Goal: Register for event/course

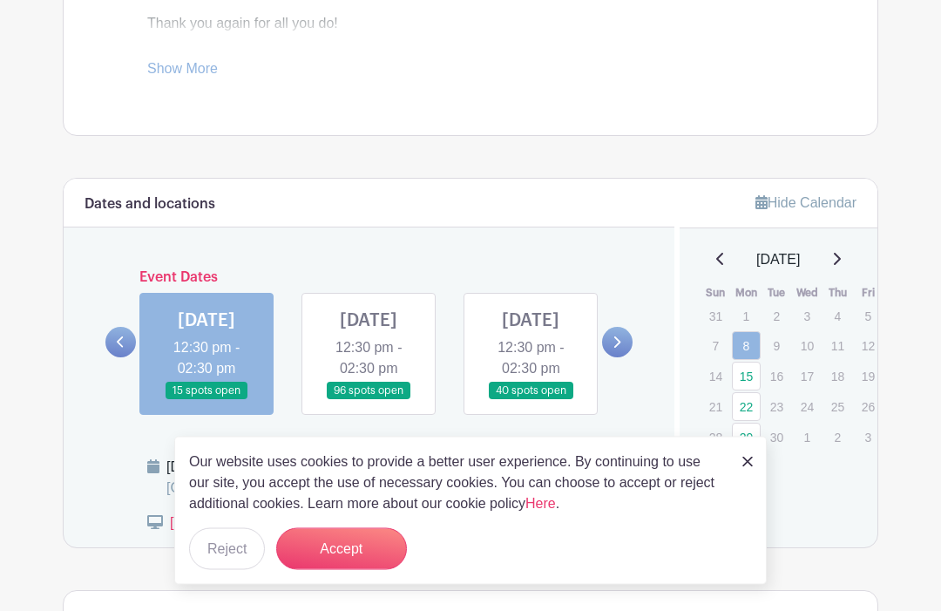
scroll to position [803, 0]
click at [224, 570] on button "Reject" at bounding box center [227, 549] width 76 height 42
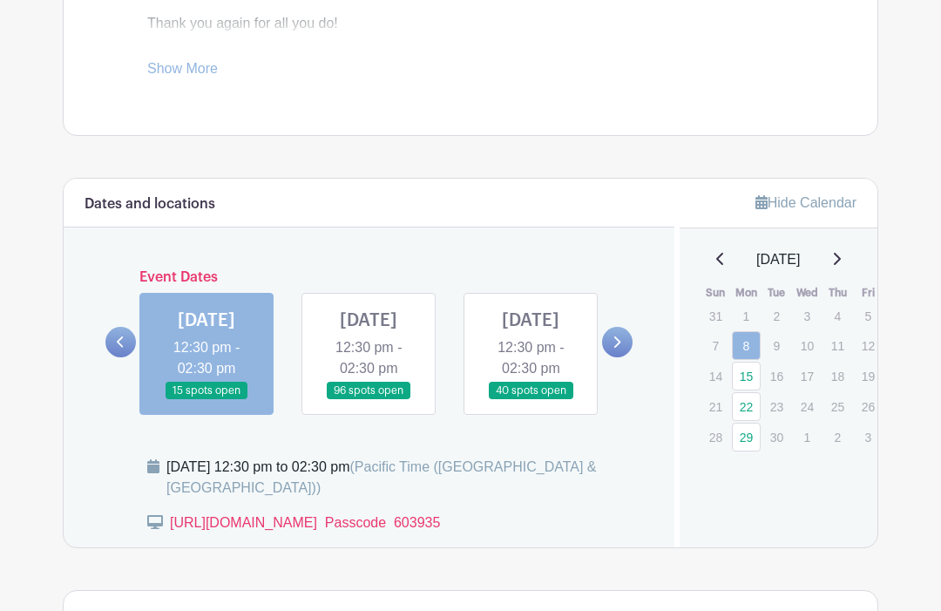
click at [206, 400] on link at bounding box center [206, 400] width 0 height 0
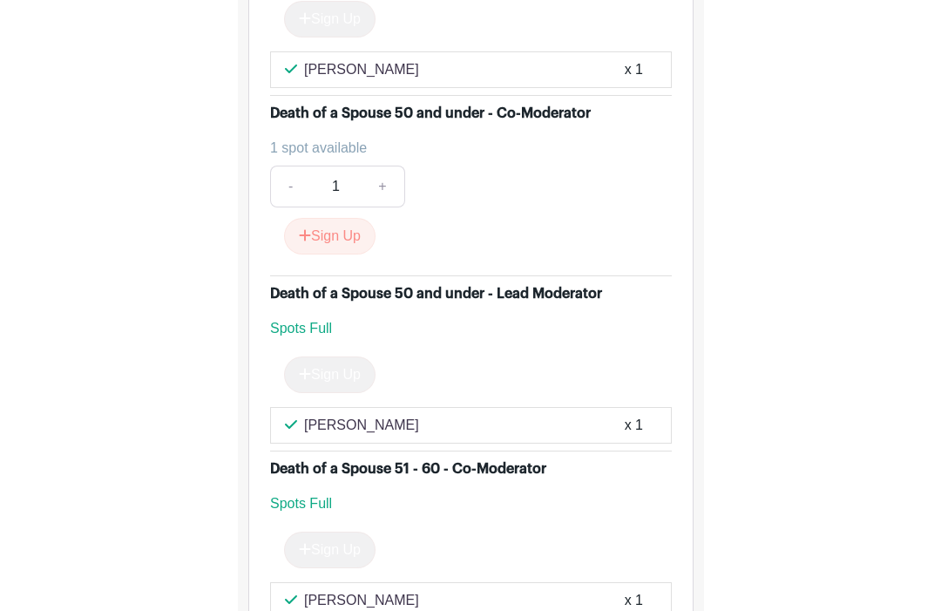
scroll to position [3197, 0]
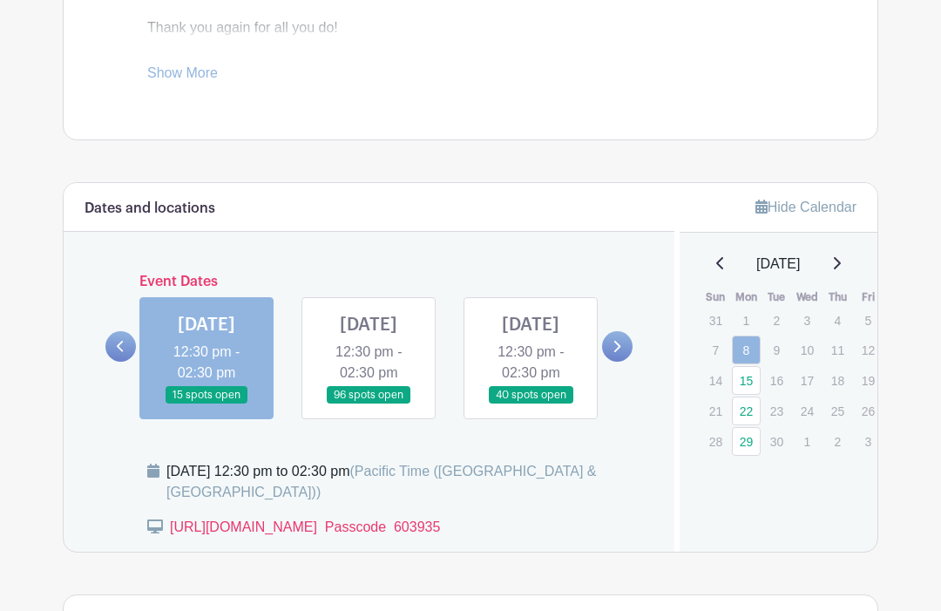
scroll to position [799, 0]
click at [745, 395] on link "15" at bounding box center [746, 380] width 29 height 29
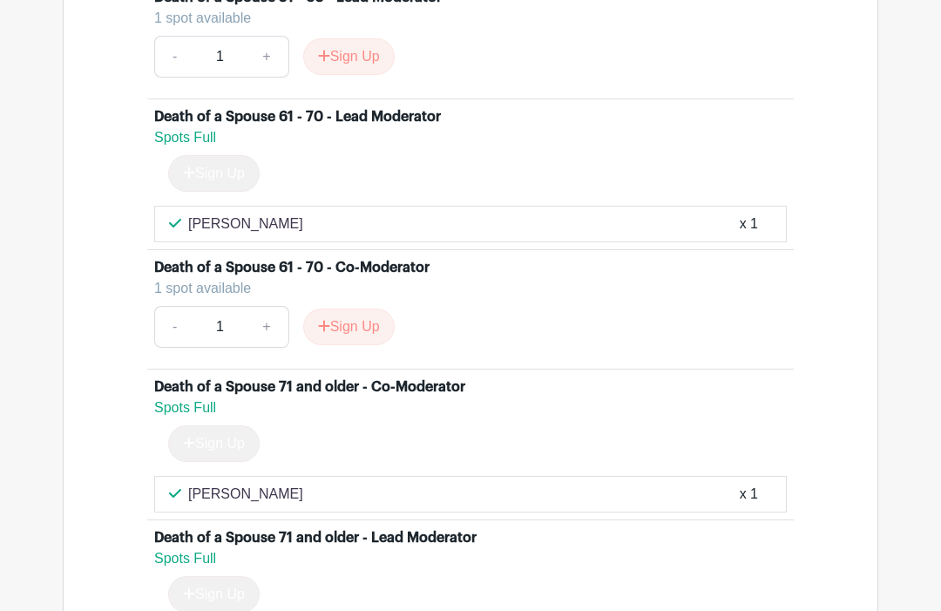
scroll to position [3616, 0]
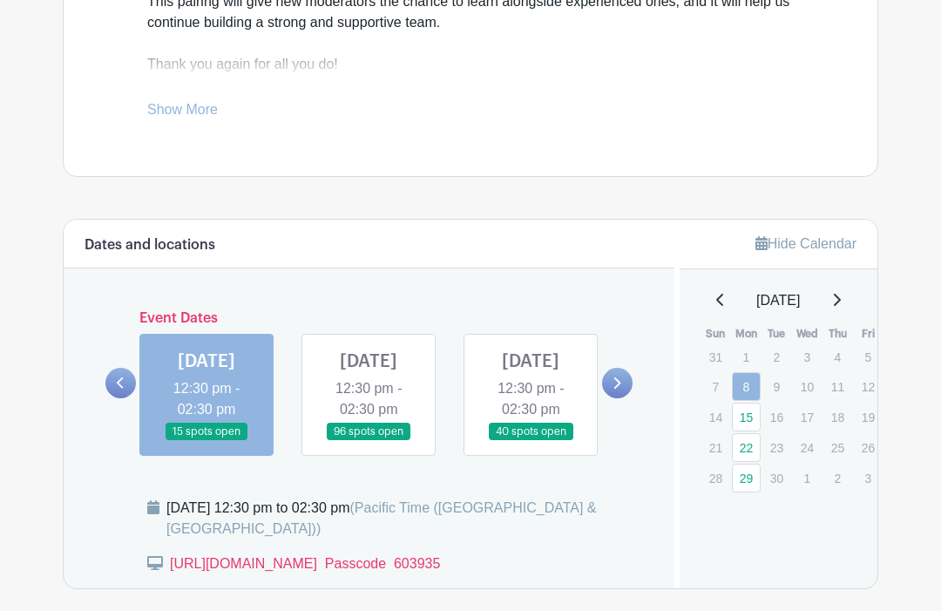
scroll to position [762, 0]
click at [530, 441] on link at bounding box center [530, 441] width 0 height 0
click at [368, 441] on link at bounding box center [368, 441] width 0 height 0
click at [621, 398] on link at bounding box center [617, 383] width 30 height 30
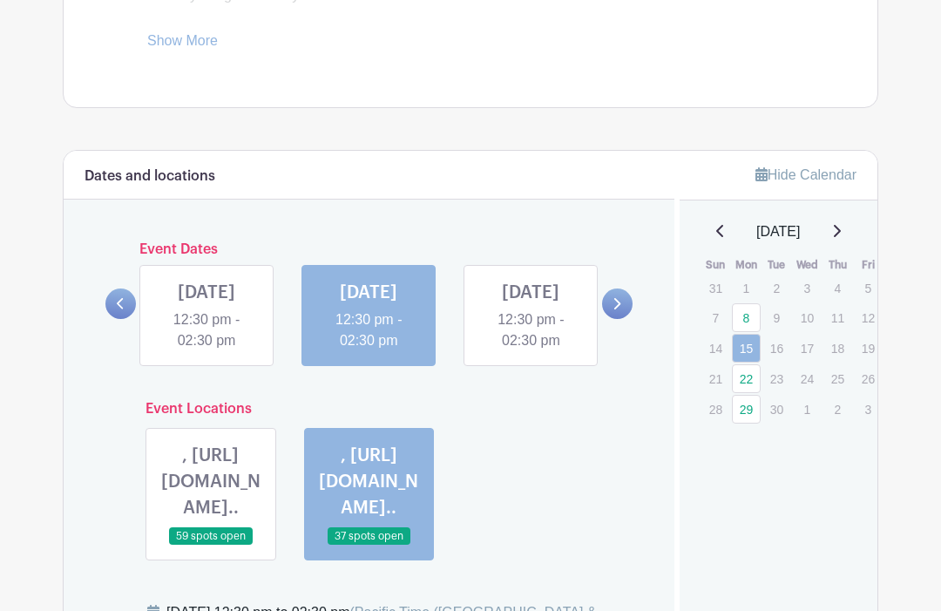
scroll to position [831, 0]
click at [530, 351] on link at bounding box center [530, 351] width 0 height 0
click at [622, 319] on link at bounding box center [617, 303] width 30 height 30
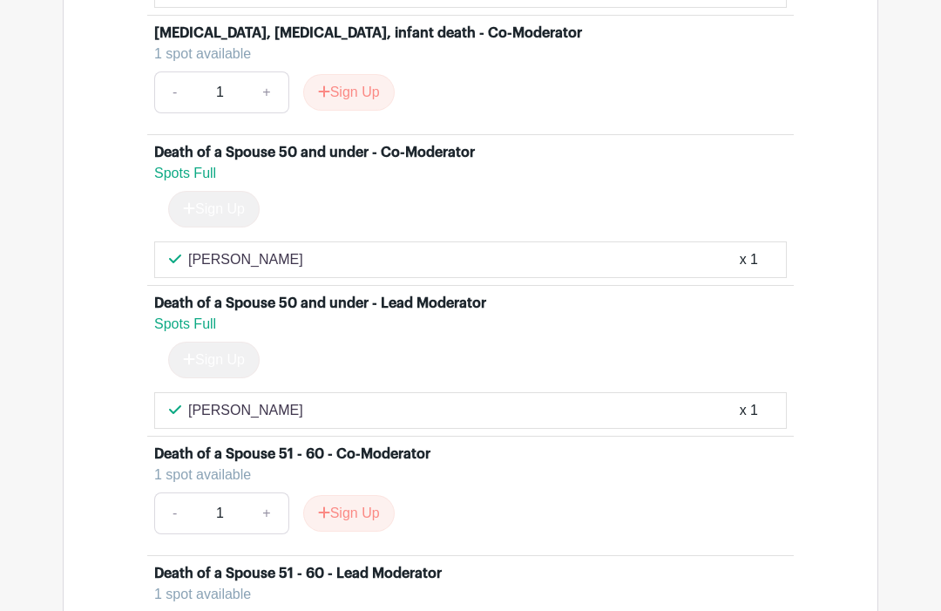
scroll to position [2921, 0]
